Goal: Information Seeking & Learning: Check status

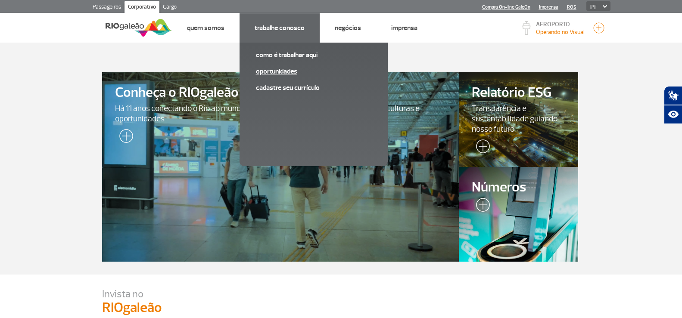
click at [276, 73] on link "Oportunidades" at bounding box center [313, 71] width 115 height 9
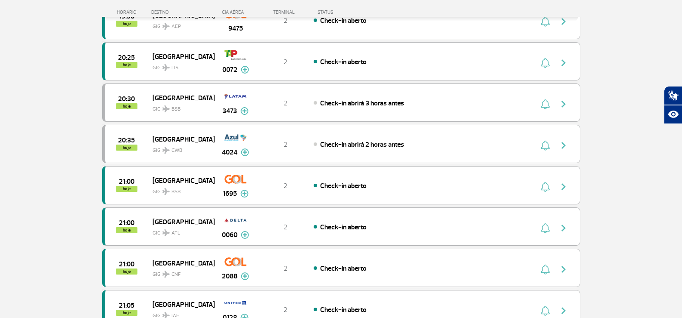
scroll to position [560, 0]
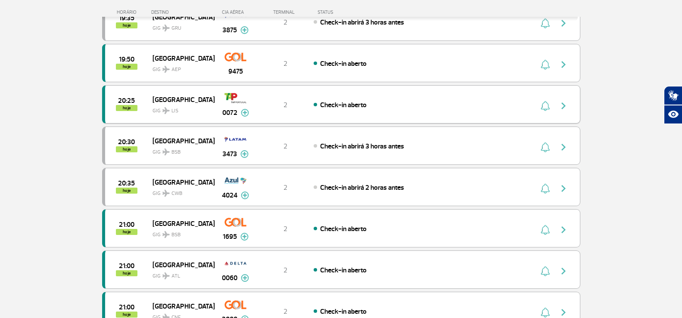
click at [562, 106] on img "button" at bounding box center [563, 106] width 10 height 10
